Goal: Find specific page/section: Find specific page/section

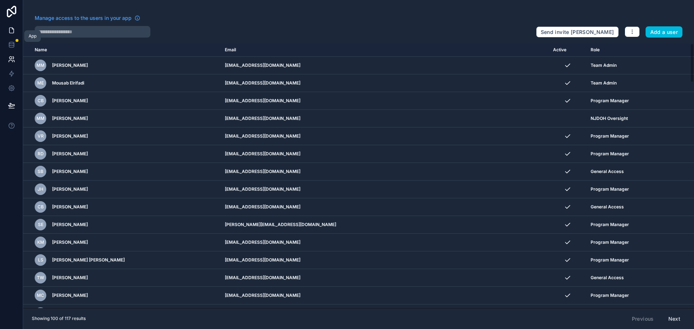
click at [18, 29] on link at bounding box center [11, 30] width 23 height 14
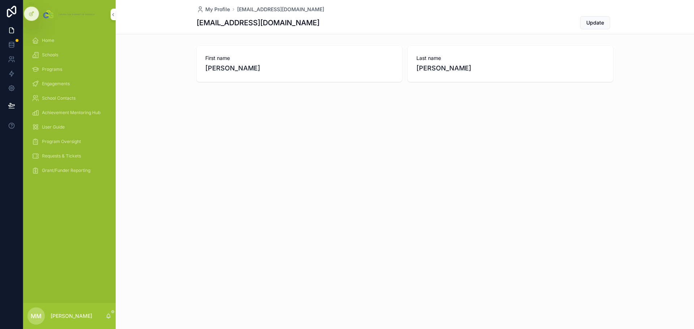
click at [56, 140] on span "Program Oversight" at bounding box center [61, 142] width 39 height 6
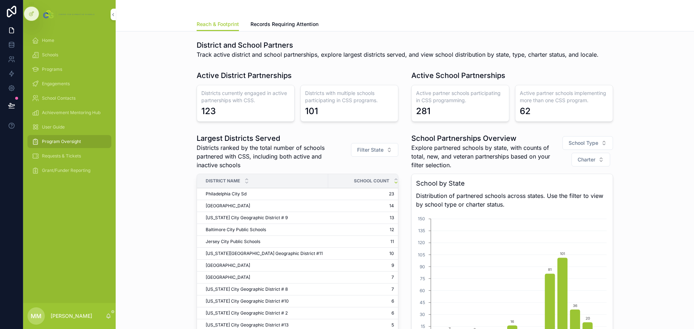
scroll to position [397, 0]
